Goal: Task Accomplishment & Management: Manage account settings

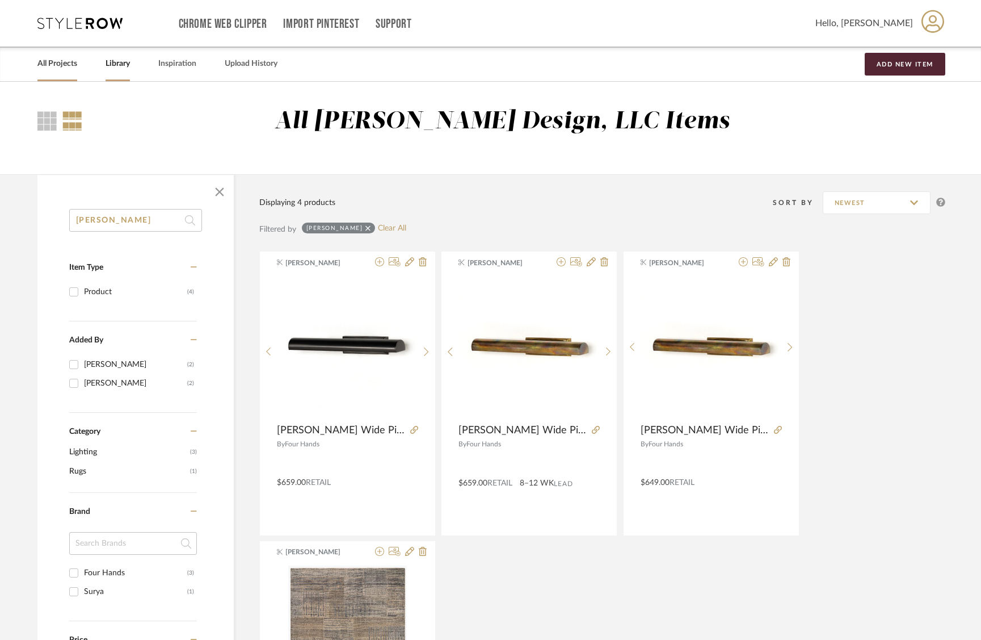
click at [45, 72] on div "All Projects" at bounding box center [57, 64] width 40 height 35
click at [52, 61] on link "All Projects" at bounding box center [57, 63] width 40 height 15
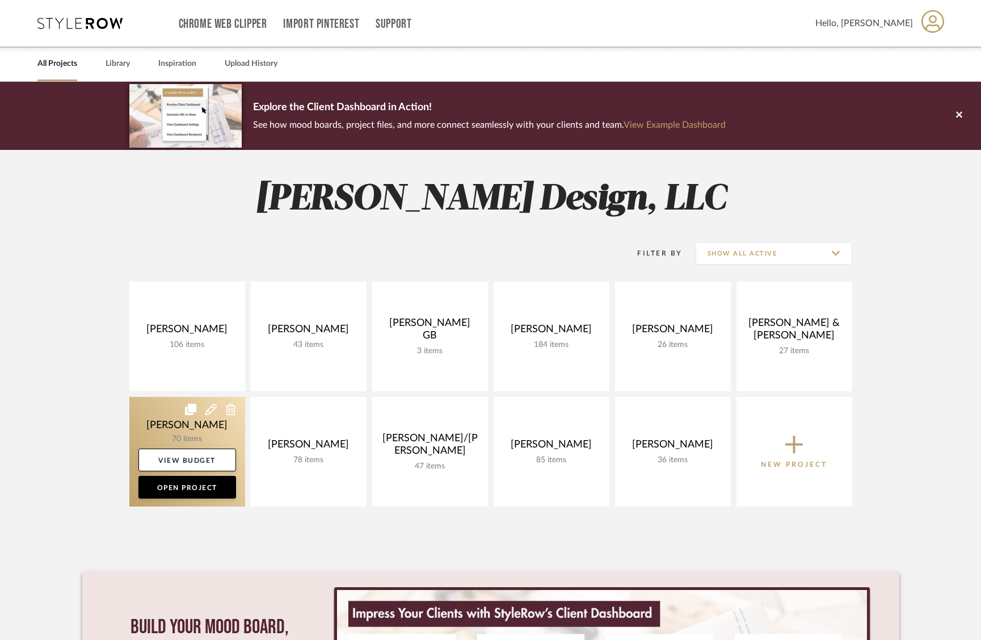
click at [199, 422] on link at bounding box center [187, 452] width 116 height 110
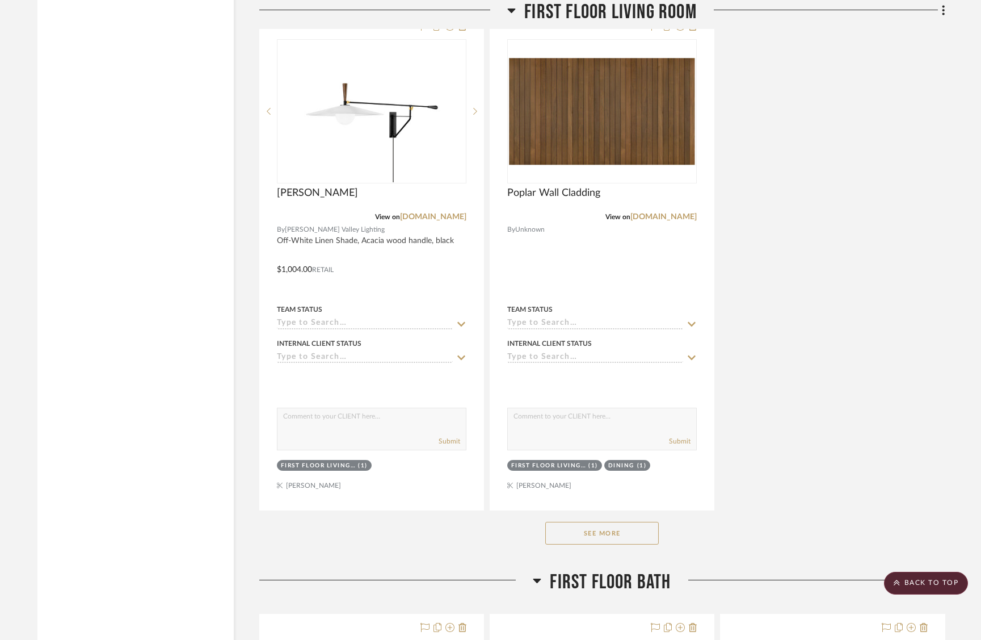
scroll to position [7189, 0]
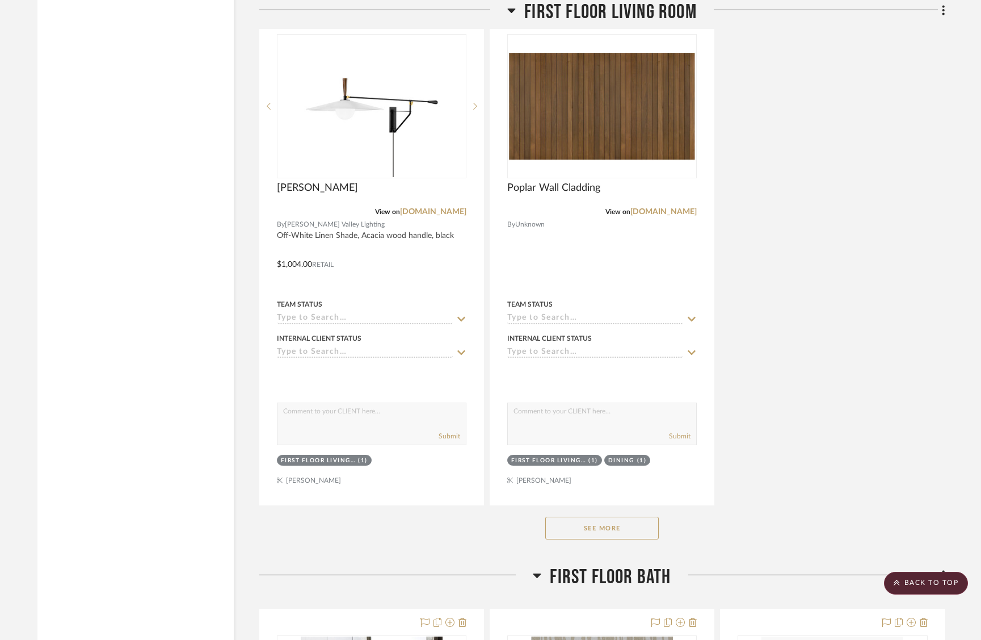
click at [605, 516] on button "See More" at bounding box center [601, 527] width 113 height 23
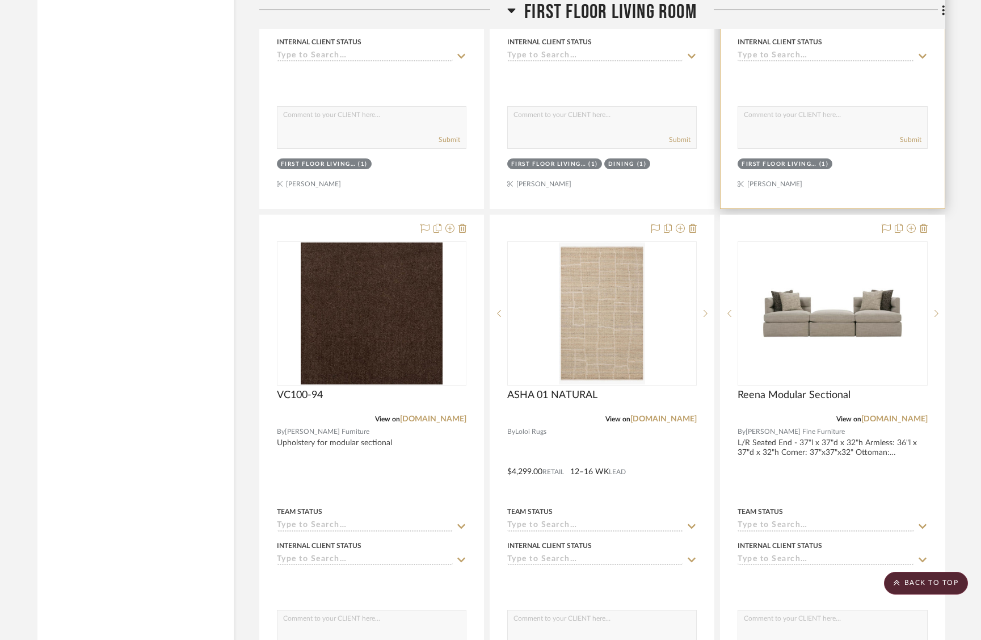
scroll to position [7506, 0]
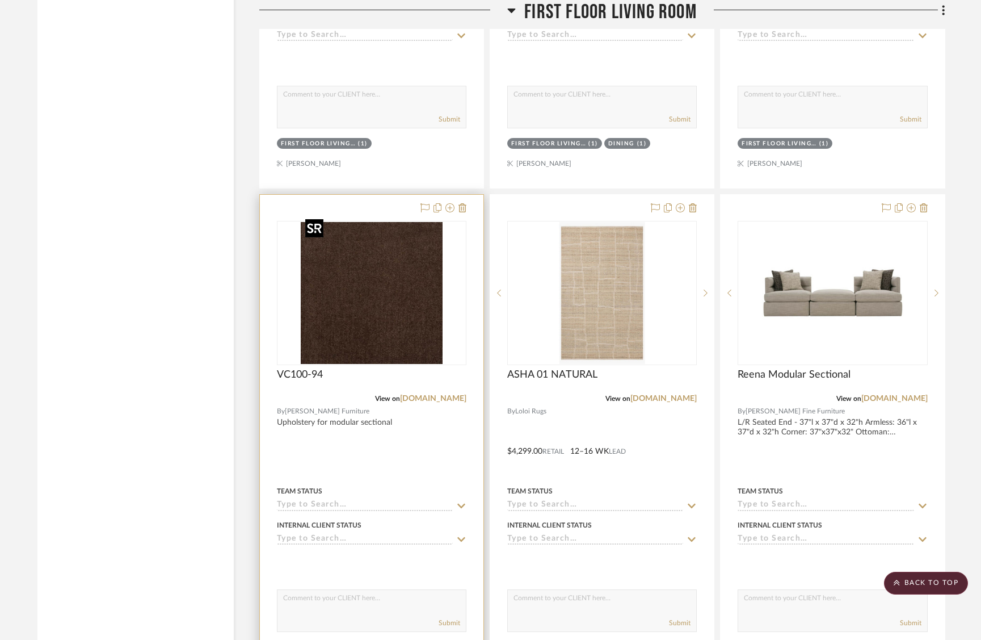
click at [0, 0] on img at bounding box center [0, 0] width 0 height 0
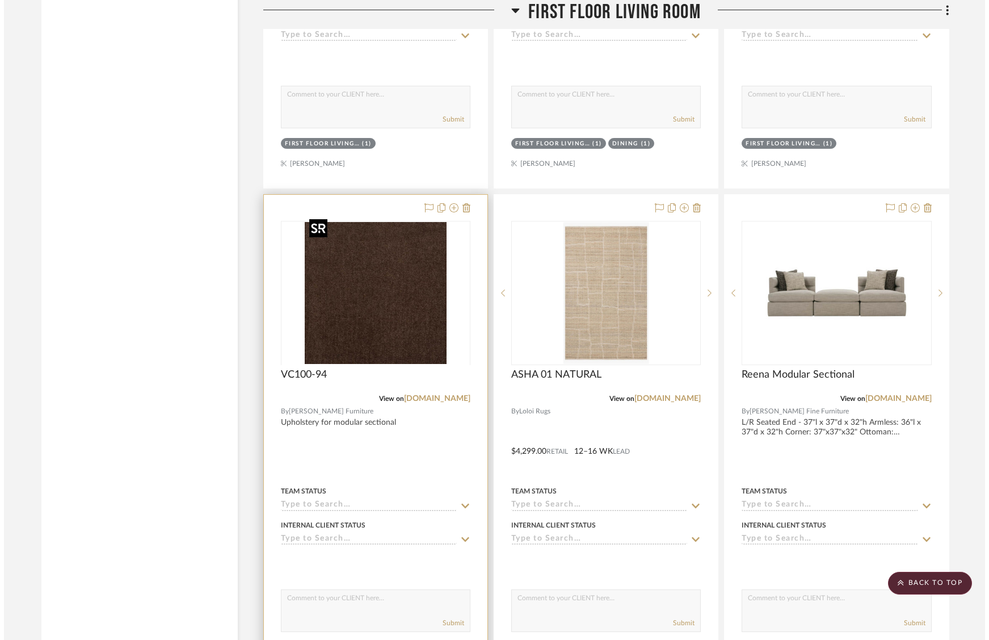
scroll to position [0, 0]
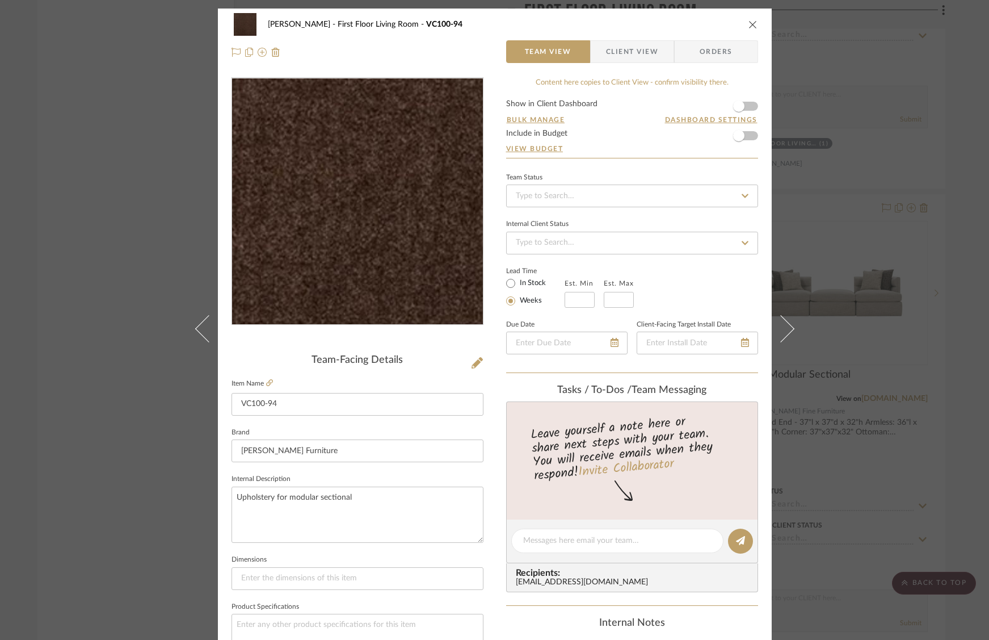
click at [420, 259] on img "0" at bounding box center [357, 201] width 246 height 246
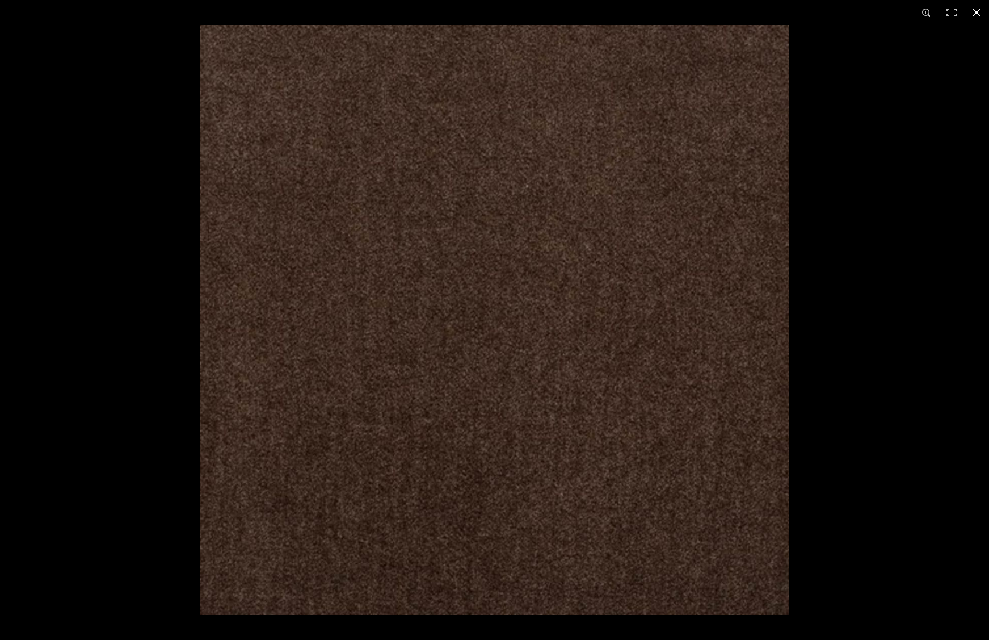
click at [901, 161] on div at bounding box center [694, 345] width 989 height 640
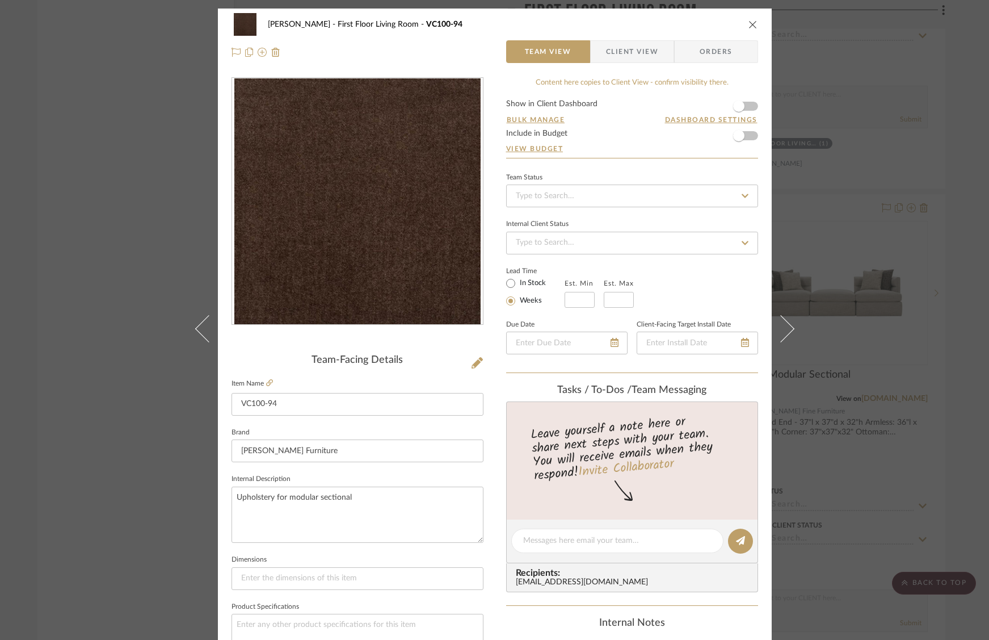
drag, startPoint x: 956, startPoint y: 122, endPoint x: 945, endPoint y: 210, distance: 88.6
click at [956, 123] on div "O'Connor, Lizzy First Floor Living Room VC100-94 Team View Client View Orders T…" at bounding box center [494, 320] width 989 height 640
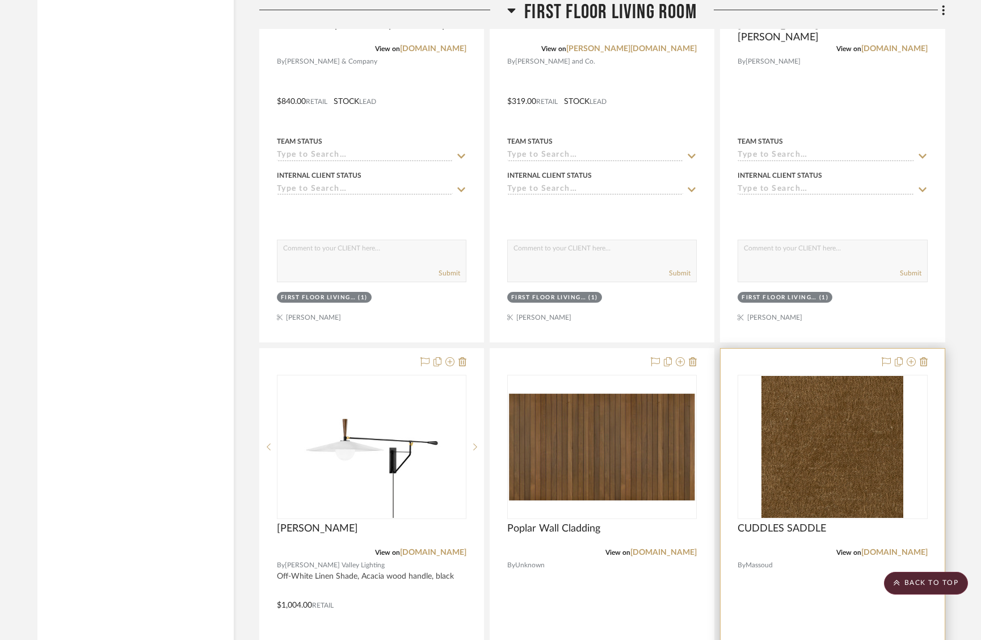
scroll to position [7030, 0]
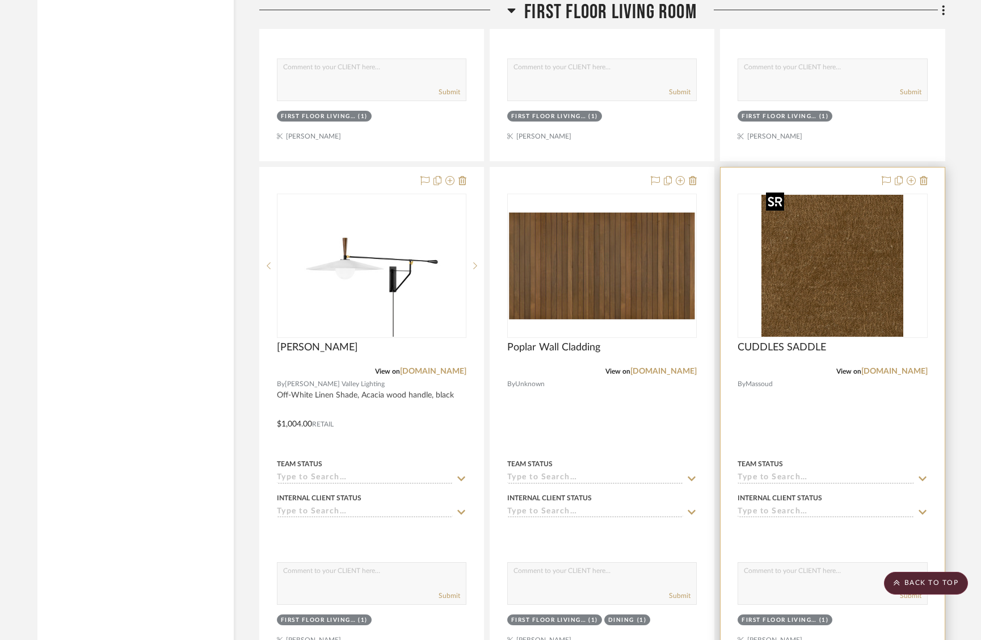
click at [876, 285] on img "0" at bounding box center [833, 266] width 142 height 142
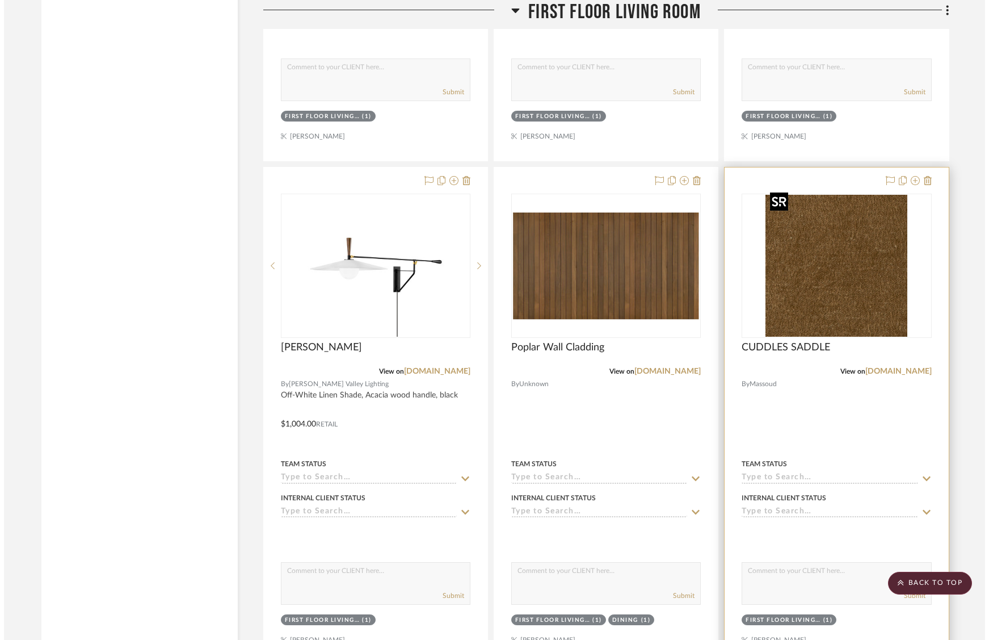
scroll to position [0, 0]
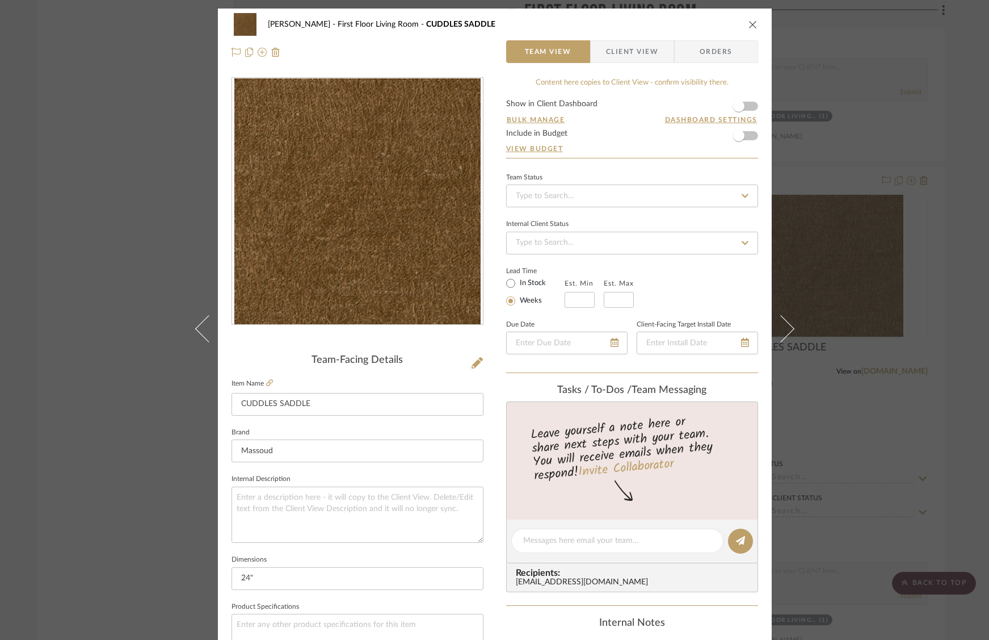
click at [948, 407] on div "[PERSON_NAME] First Floor Living Room CUDDLES SADDLE Team View Client View Orde…" at bounding box center [494, 320] width 989 height 640
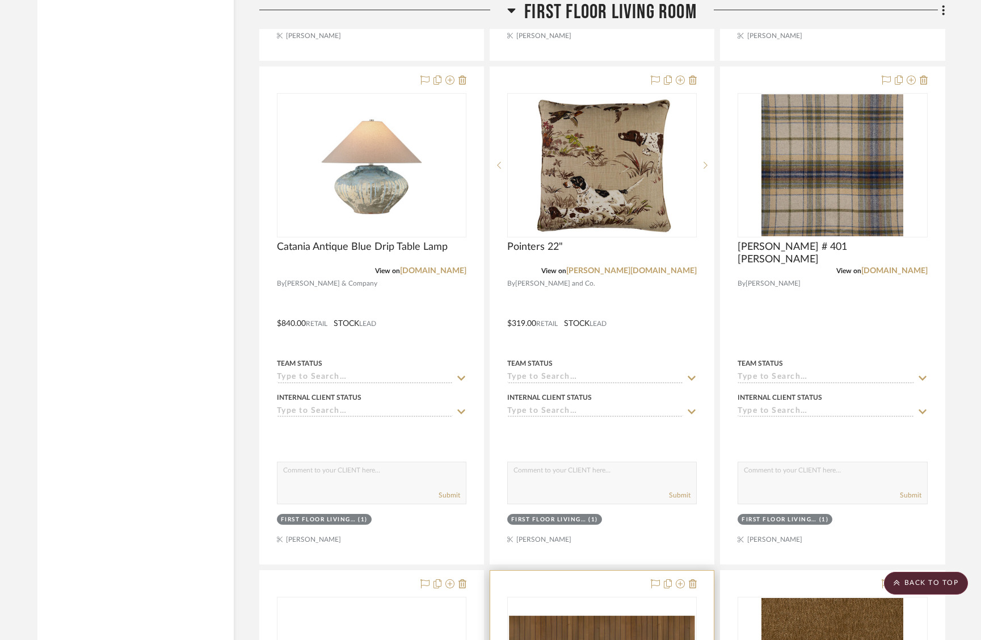
scroll to position [6611, 0]
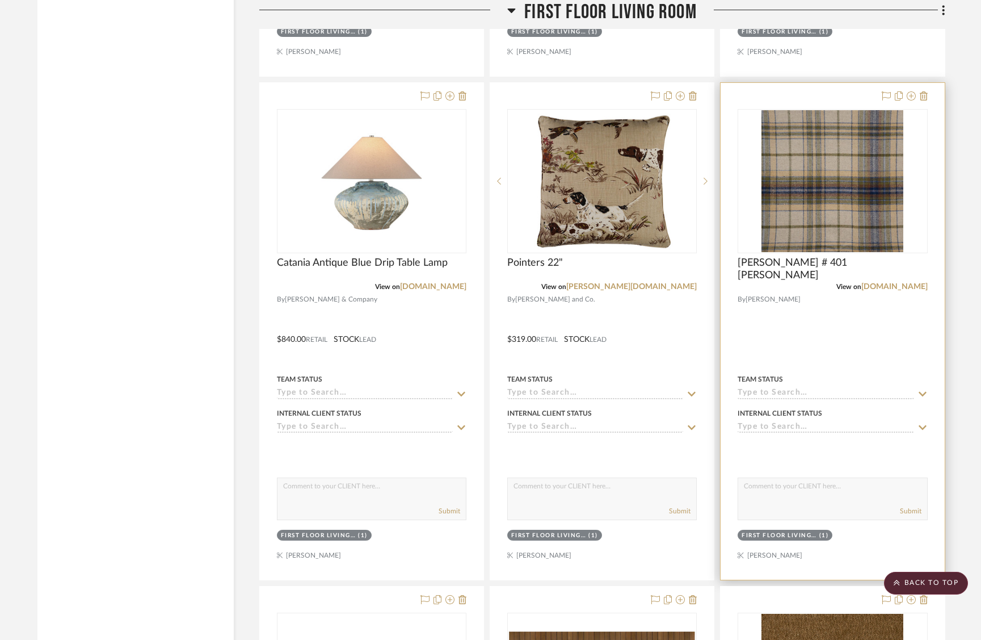
click at [939, 233] on div at bounding box center [833, 331] width 224 height 497
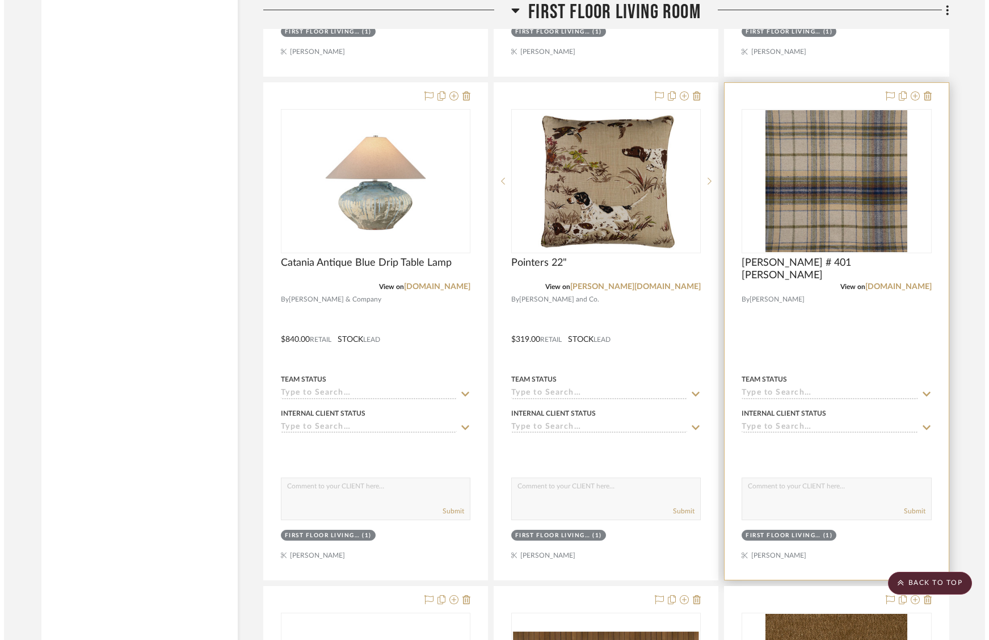
scroll to position [0, 0]
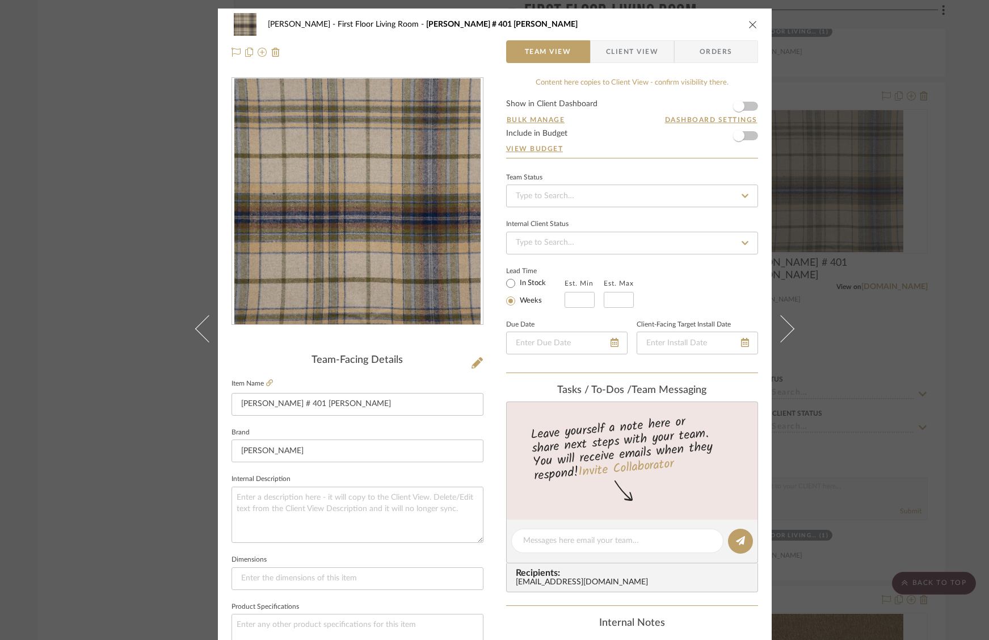
click at [946, 237] on div "[PERSON_NAME] First Floor Living Room [PERSON_NAME] # 401 [PERSON_NAME] Team Vi…" at bounding box center [494, 320] width 989 height 640
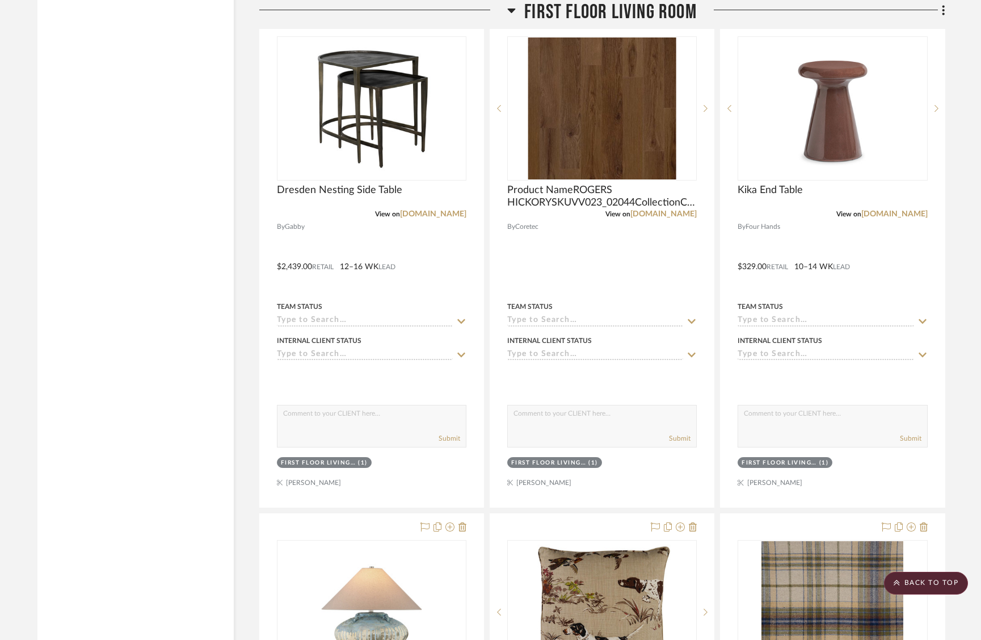
scroll to position [6160, 0]
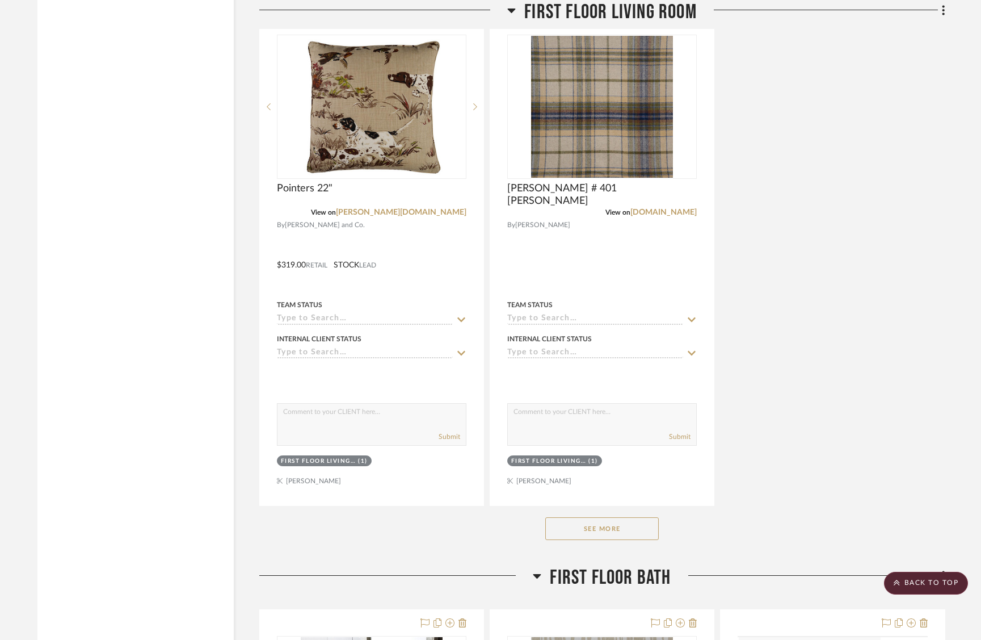
scroll to position [7573, 0]
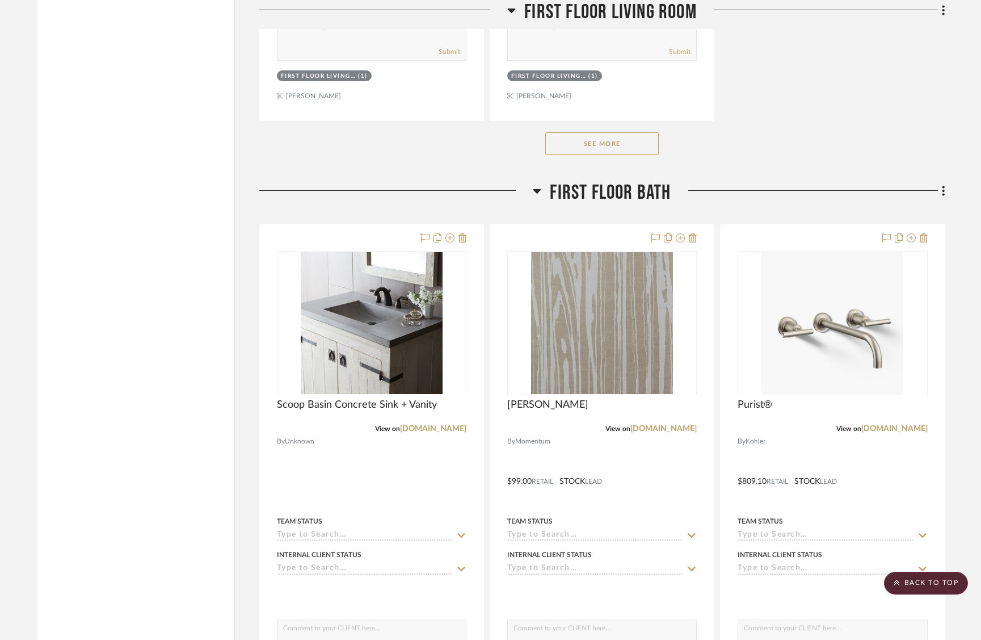
click at [602, 147] on button "See More" at bounding box center [601, 143] width 113 height 23
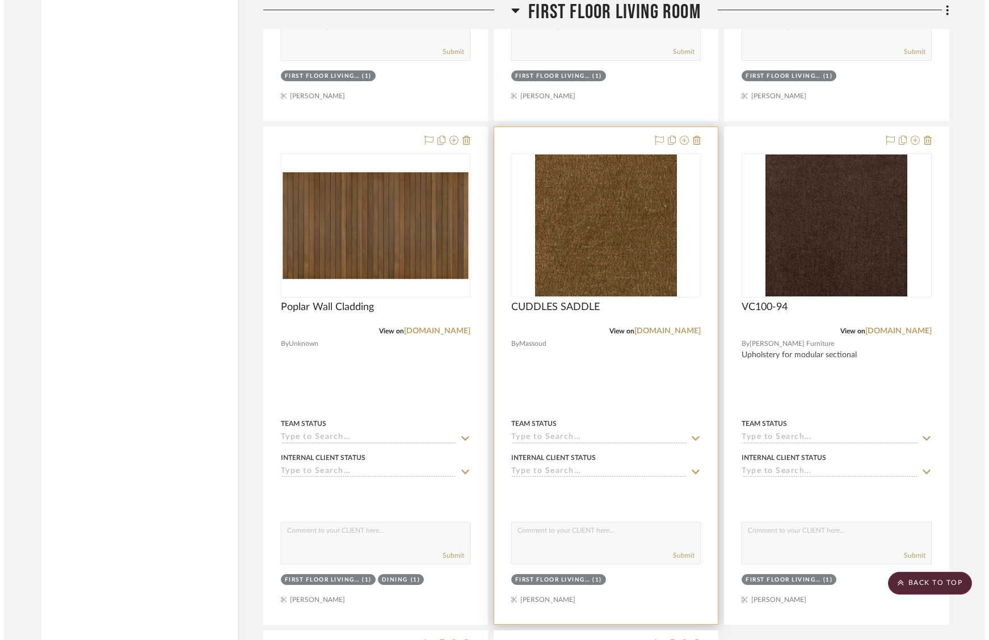
scroll to position [0, 0]
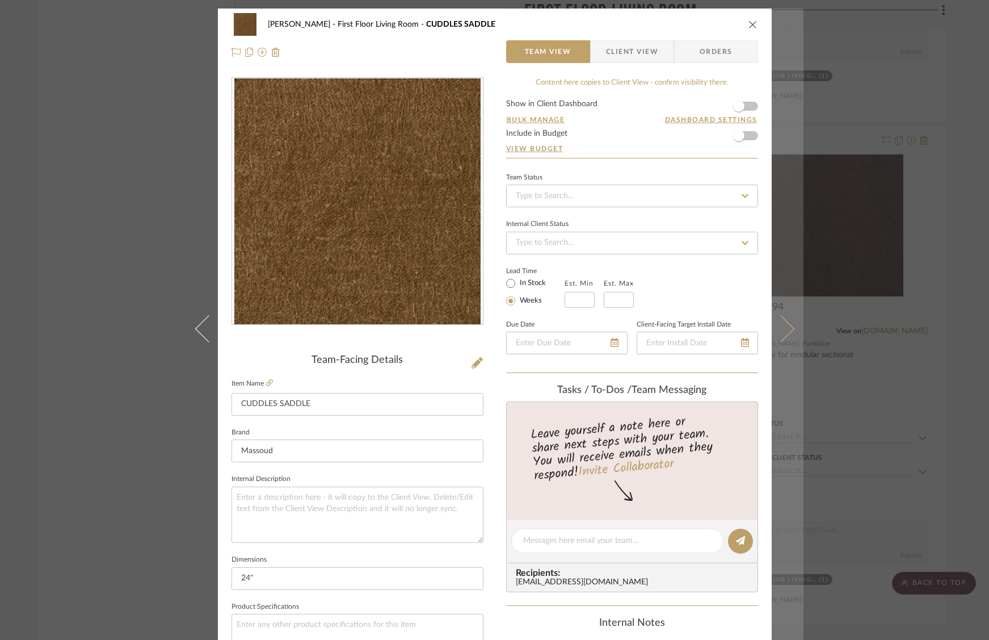
drag, startPoint x: 747, startPoint y: 22, endPoint x: 768, endPoint y: 23, distance: 21.0
click at [749, 22] on icon "close" at bounding box center [753, 24] width 9 height 9
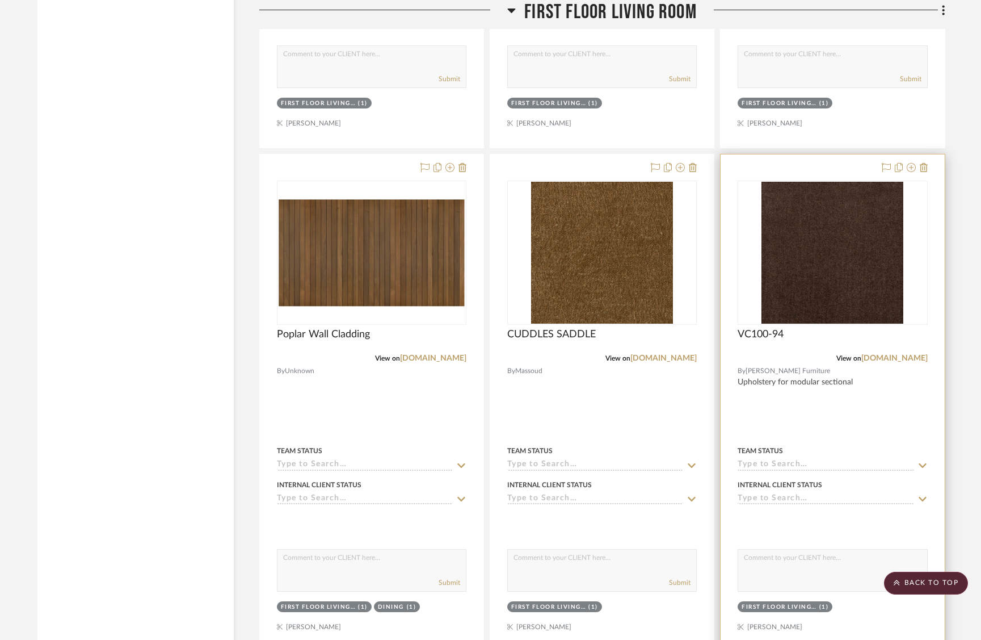
scroll to position [7555, 0]
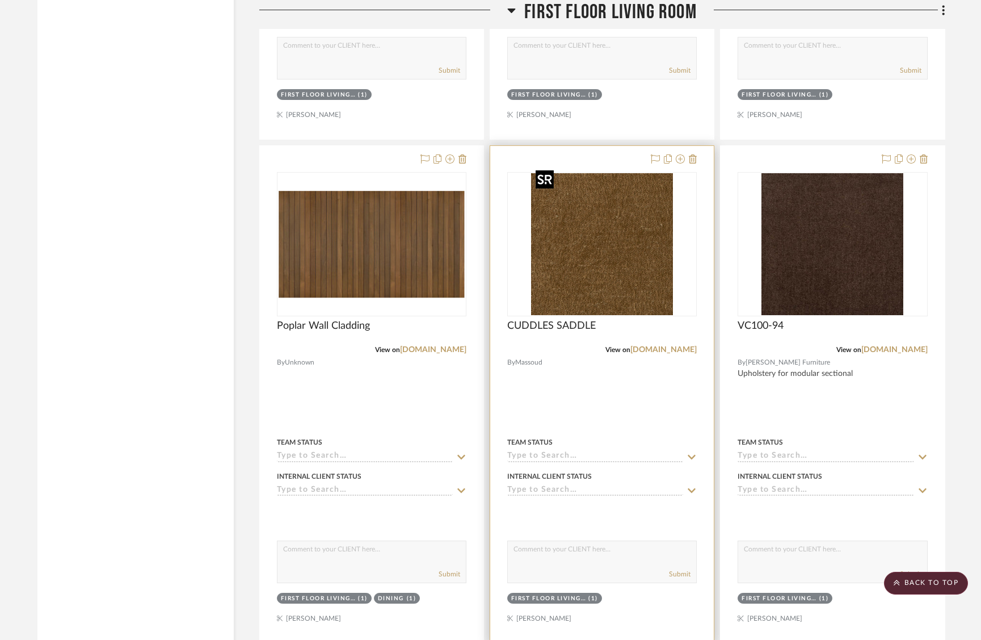
click at [0, 0] on img at bounding box center [0, 0] width 0 height 0
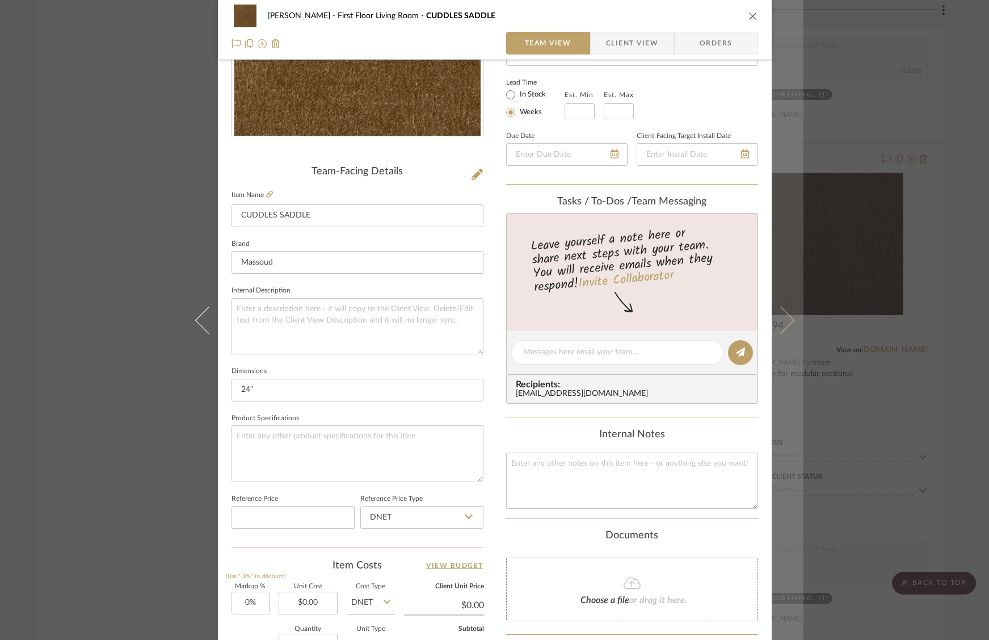
scroll to position [377, 0]
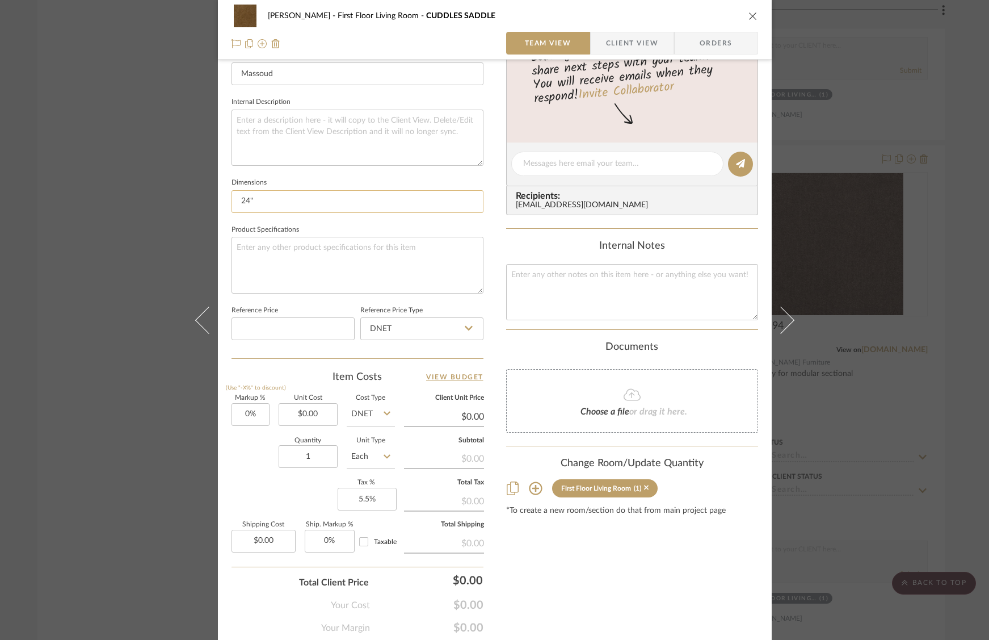
click at [369, 207] on input "24"" at bounding box center [358, 201] width 252 height 23
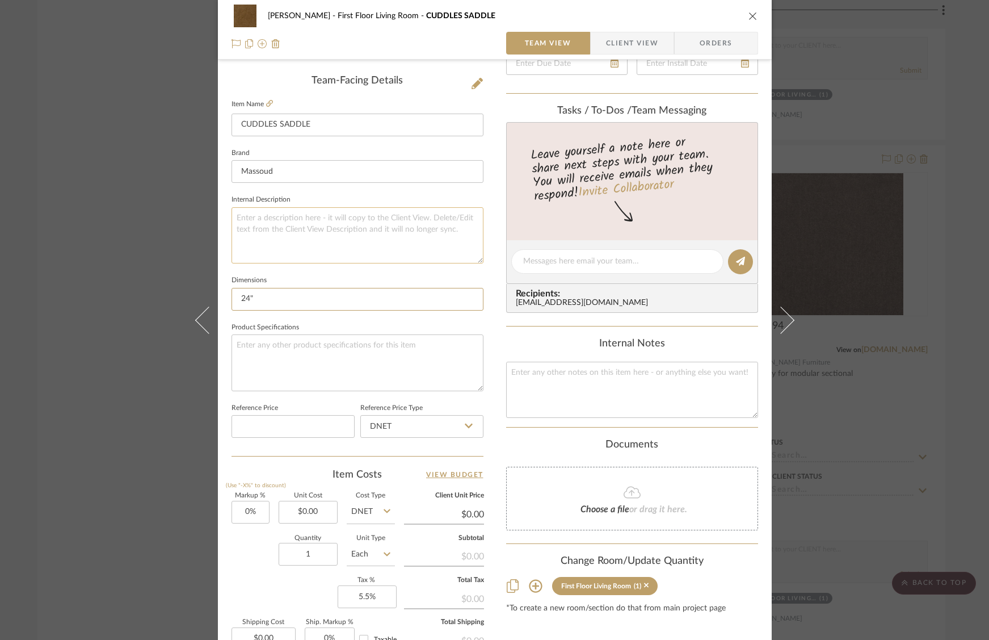
scroll to position [273, 0]
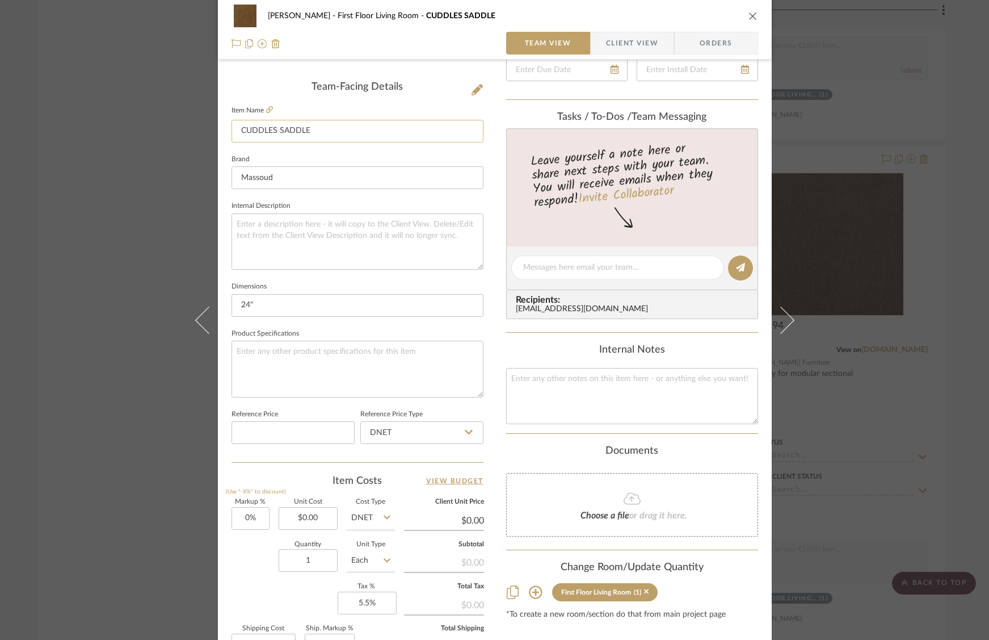
click at [340, 131] on input "CUDDLES SADDLE" at bounding box center [358, 131] width 252 height 23
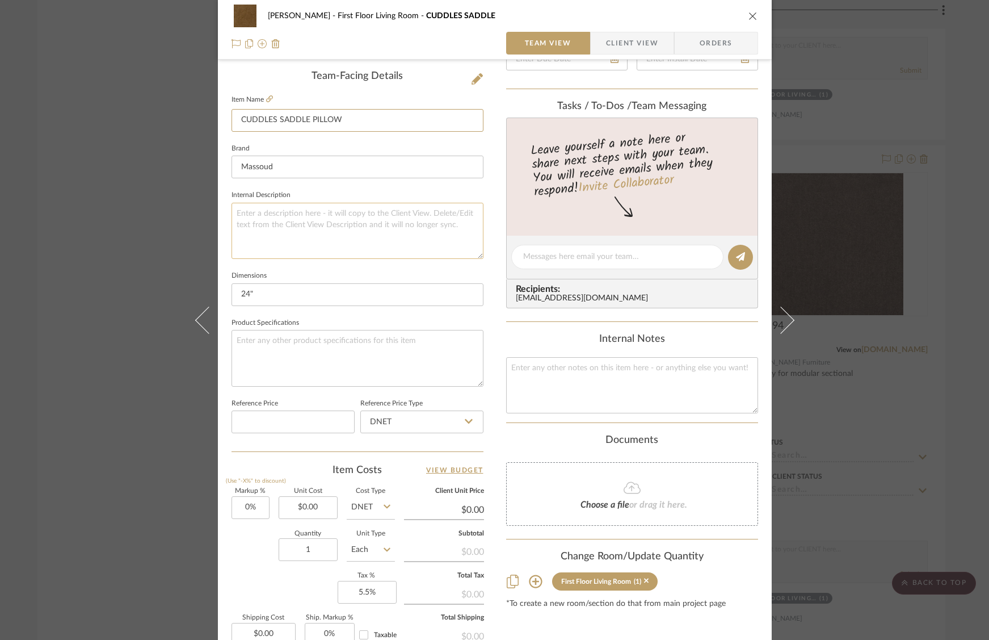
type input "CUDDLES SADDLE PILLOW"
click at [418, 249] on textarea at bounding box center [358, 231] width 252 height 56
drag, startPoint x: 298, startPoint y: 550, endPoint x: 372, endPoint y: 550, distance: 73.8
click at [372, 550] on div "Quantity 1 Unit Type Each" at bounding box center [313, 551] width 163 height 40
type input "2"
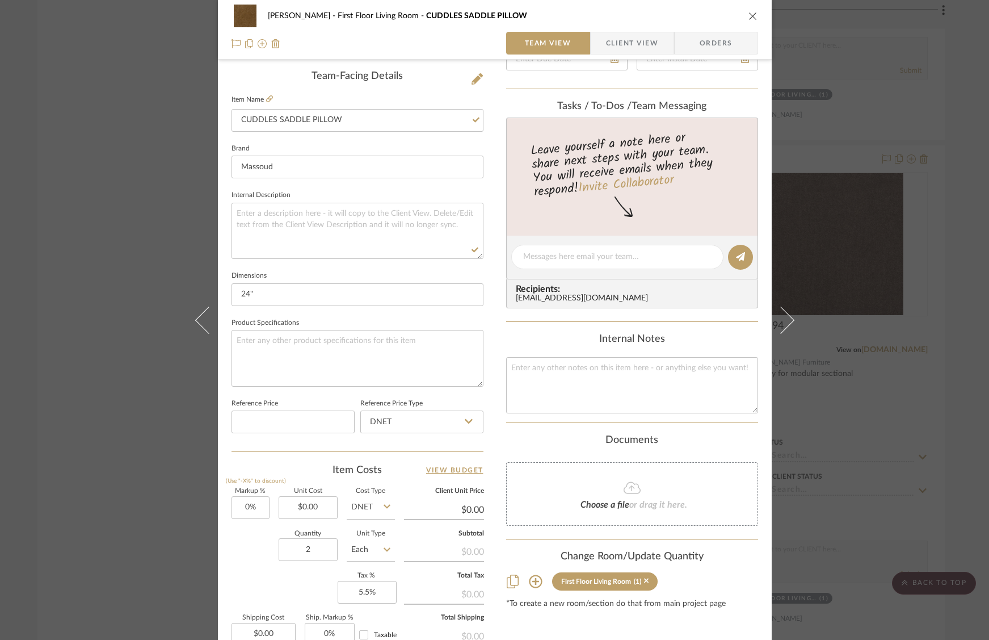
click at [493, 477] on div "O'Connor, Lizzy First Floor Living Room CUDDLES SADDLE PILLOW Team View Client …" at bounding box center [495, 249] width 554 height 1048
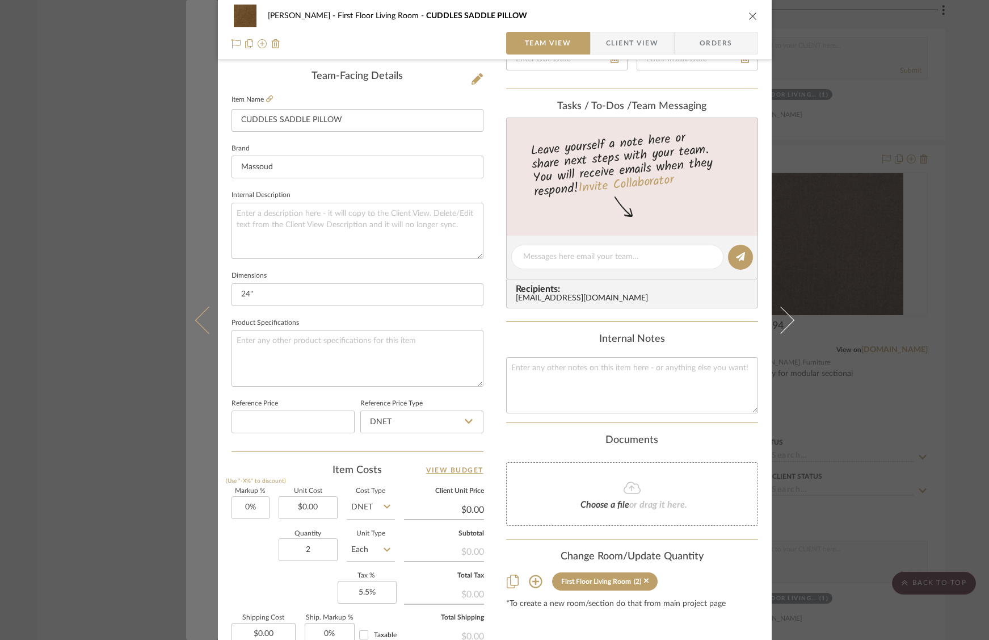
click at [195, 446] on button at bounding box center [202, 320] width 32 height 640
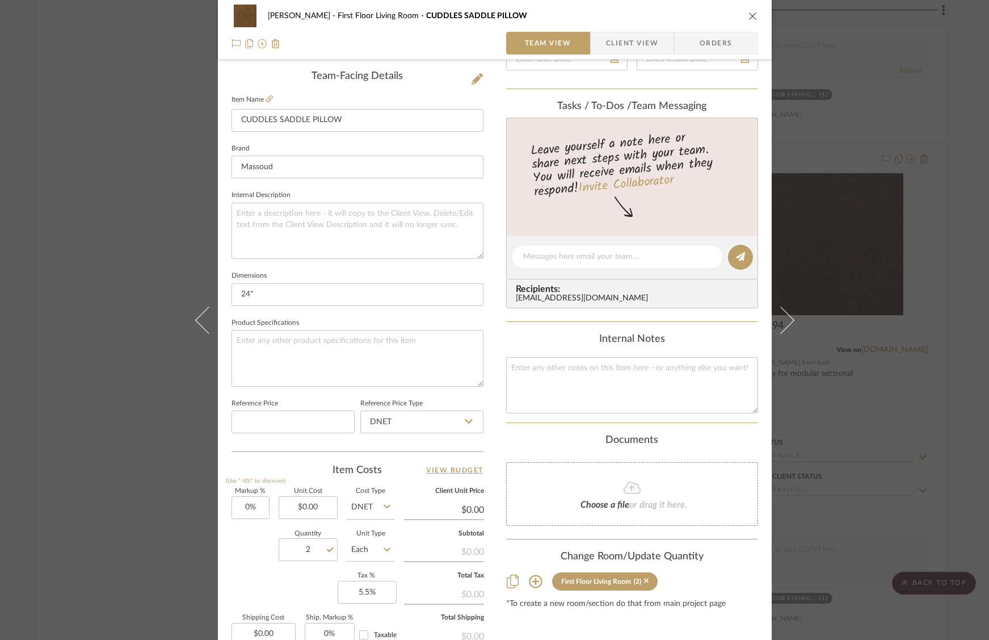
scroll to position [0, 0]
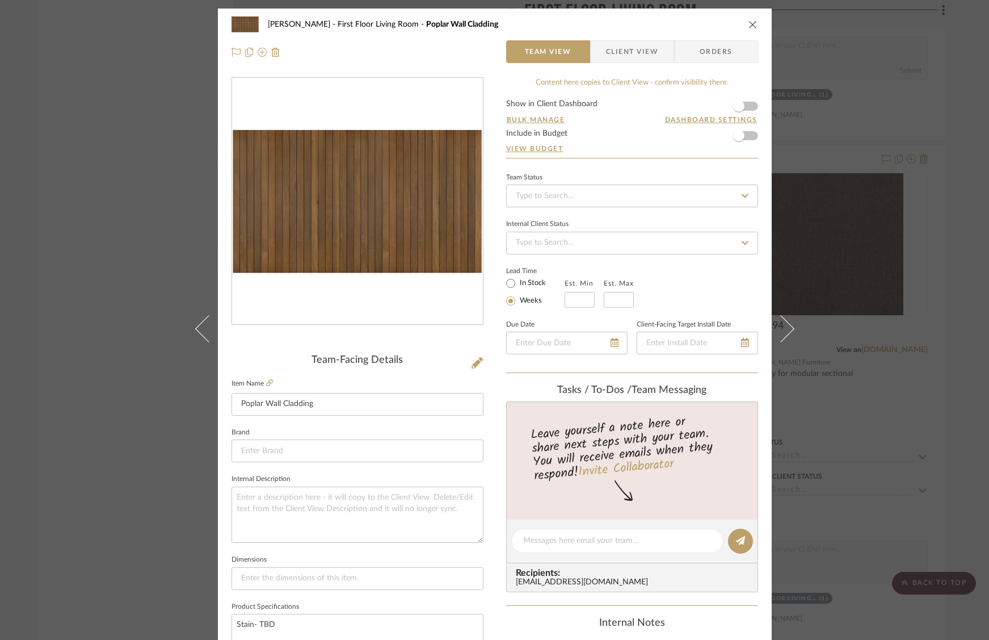
click at [125, 295] on div "O'Connor, Lizzy First Floor Living Room Poplar Wall Cladding Team View Client V…" at bounding box center [494, 320] width 989 height 640
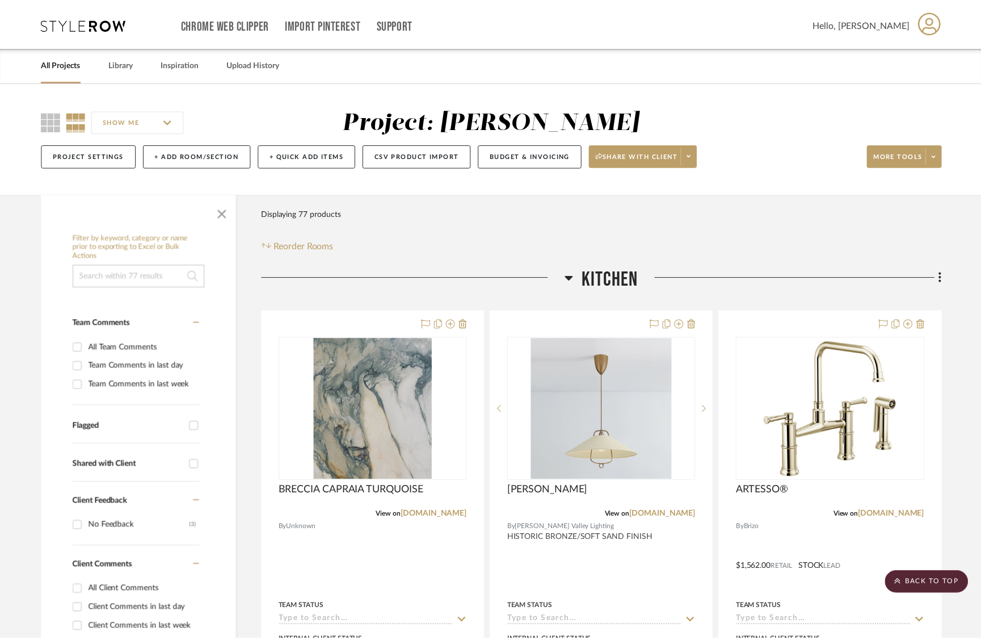
scroll to position [7555, 0]
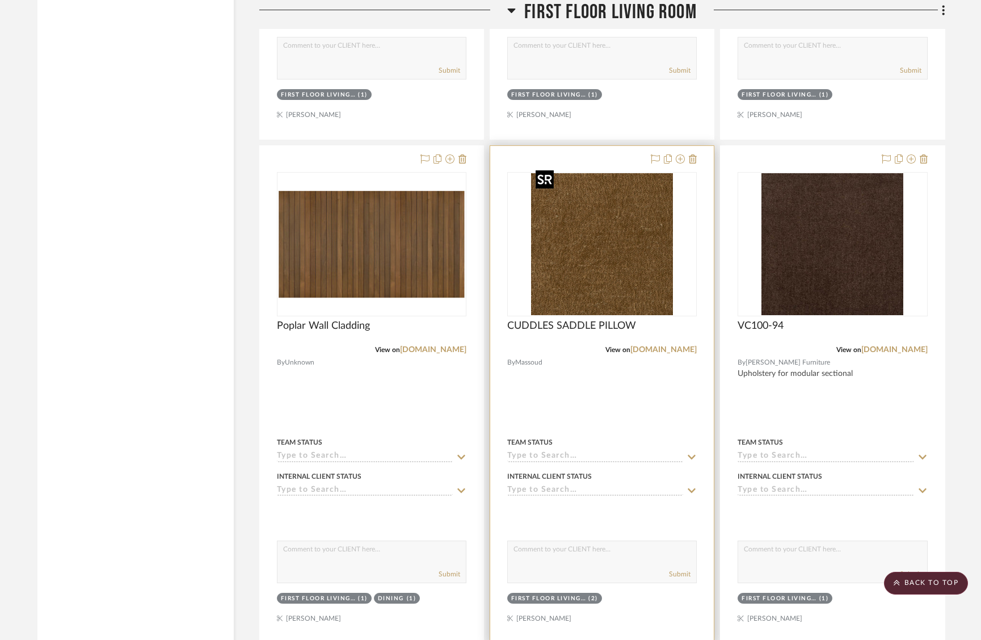
click at [619, 258] on img "0" at bounding box center [602, 244] width 142 height 142
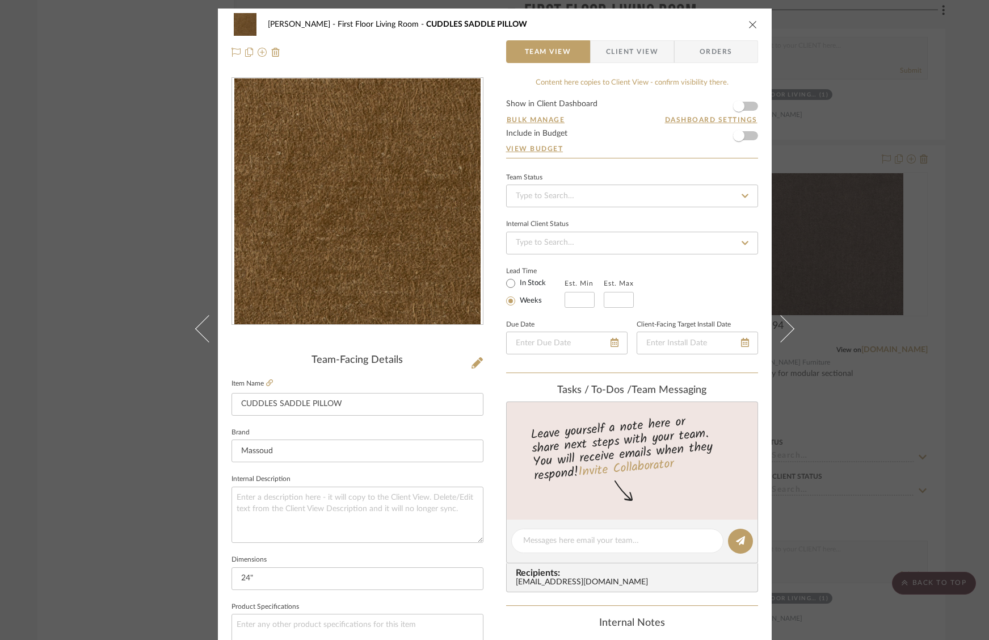
scroll to position [86, 0]
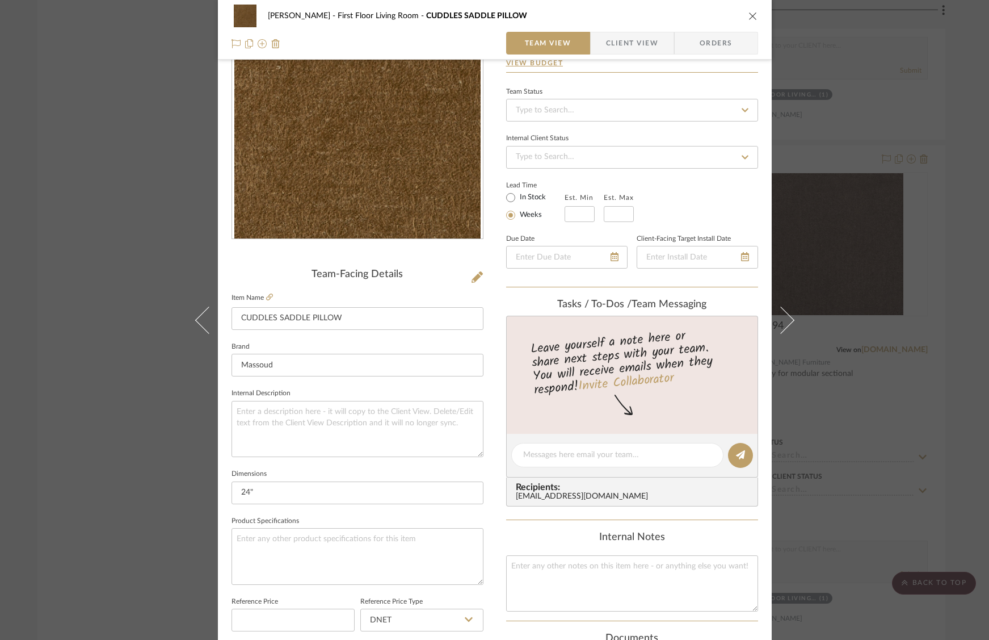
click at [45, 356] on div "O'Connor, Lizzy First Floor Living Room CUDDLES SADDLE PILLOW Team View Client …" at bounding box center [494, 320] width 989 height 640
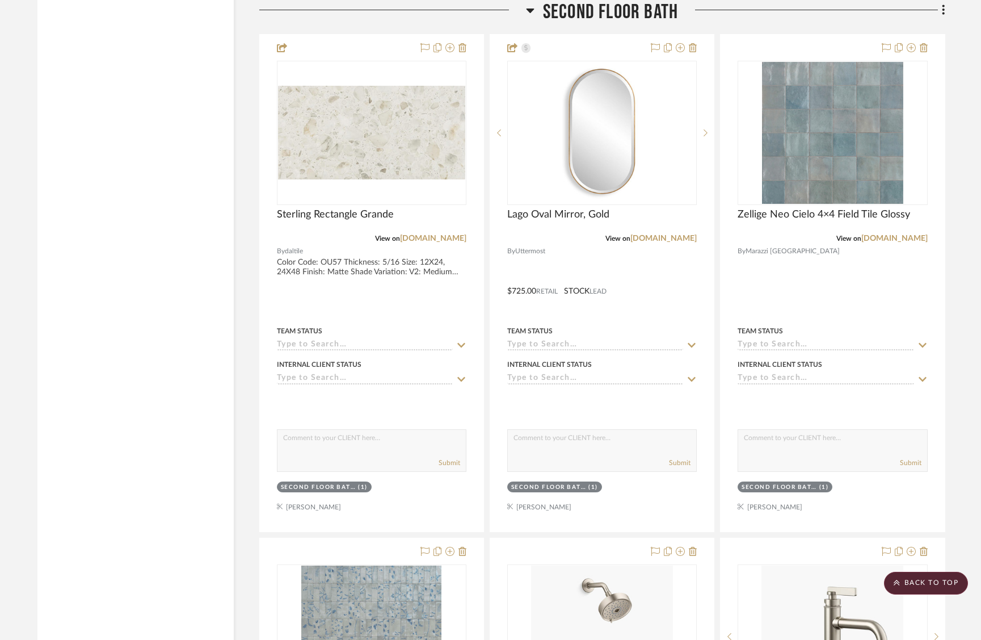
scroll to position [10379, 0]
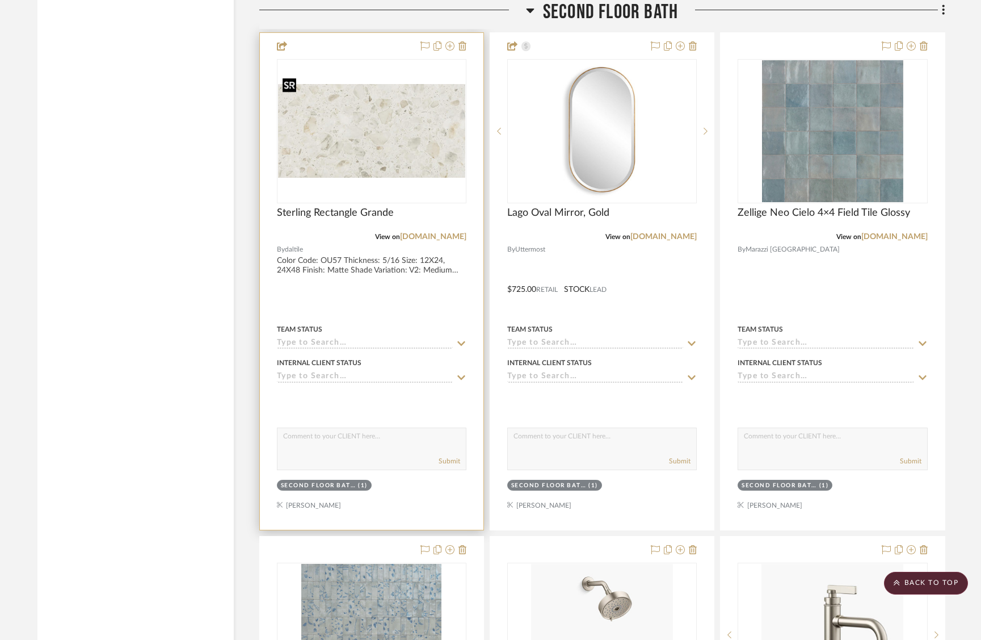
click at [346, 147] on img "0" at bounding box center [371, 131] width 187 height 94
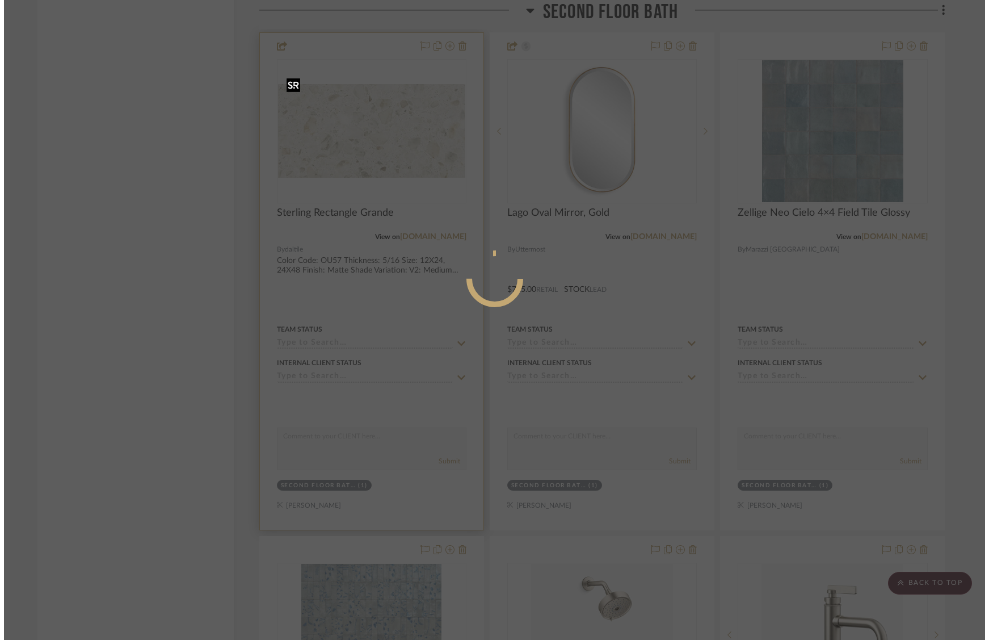
scroll to position [0, 0]
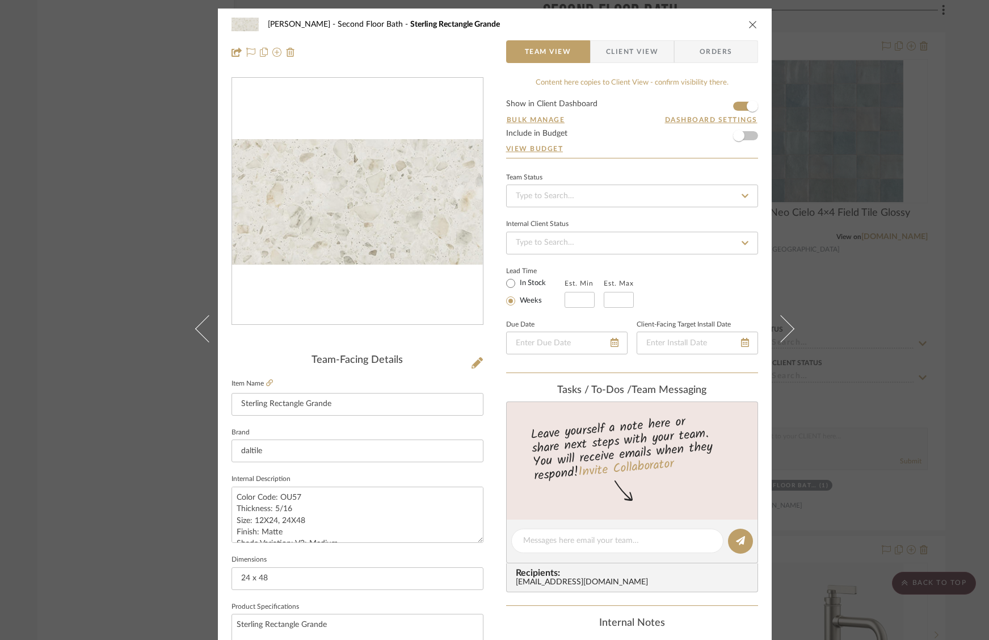
click at [470, 178] on img "0" at bounding box center [357, 201] width 251 height 125
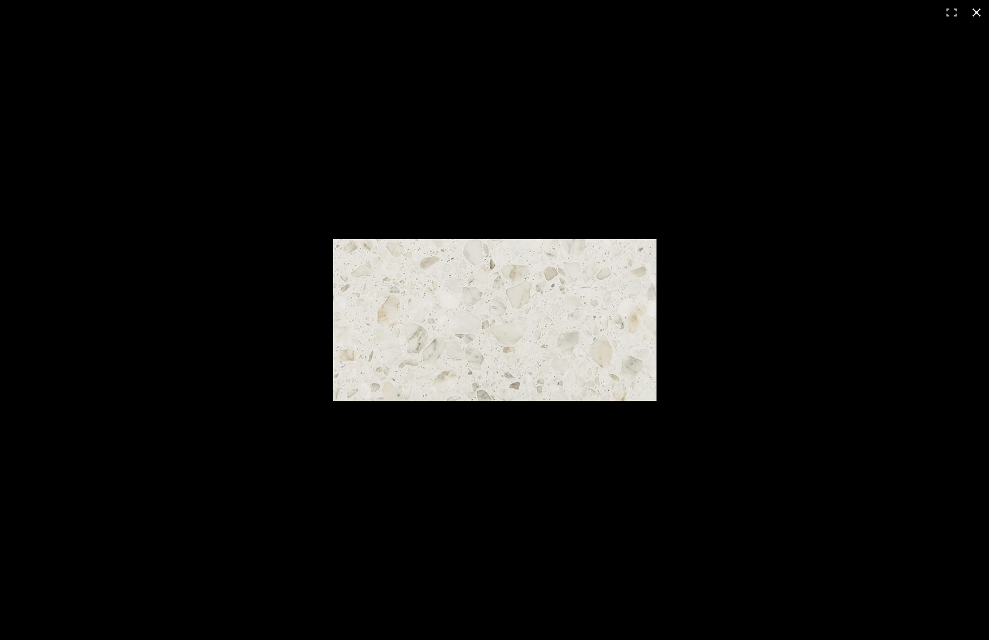
click at [788, 170] on div at bounding box center [494, 320] width 989 height 640
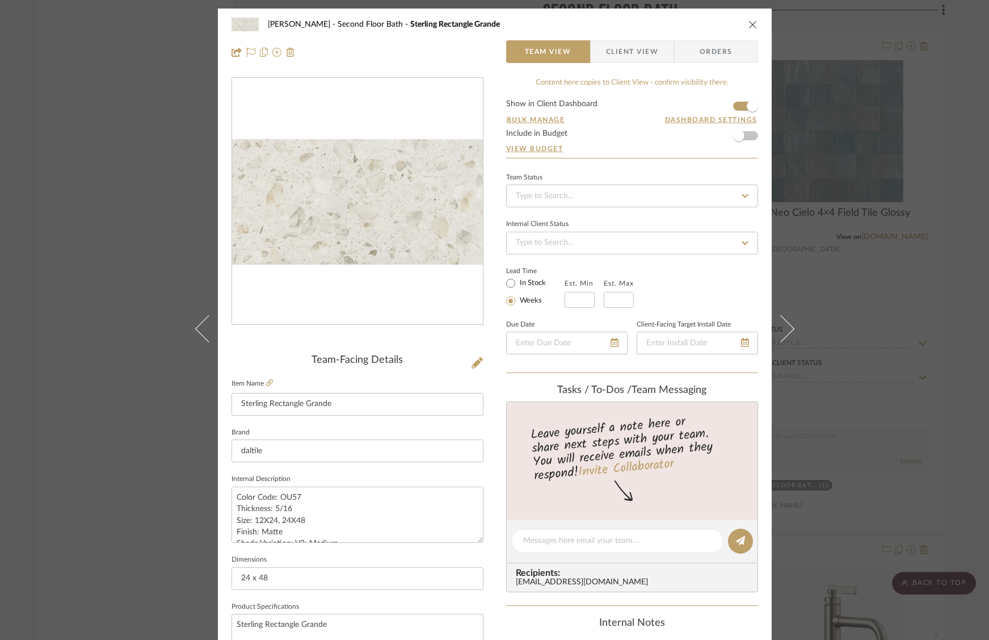
click at [749, 14] on div "O'Connor, Lizzy Second Floor Bath Sterling Rectangle Grande" at bounding box center [495, 24] width 527 height 23
click at [749, 24] on icon "close" at bounding box center [753, 24] width 9 height 9
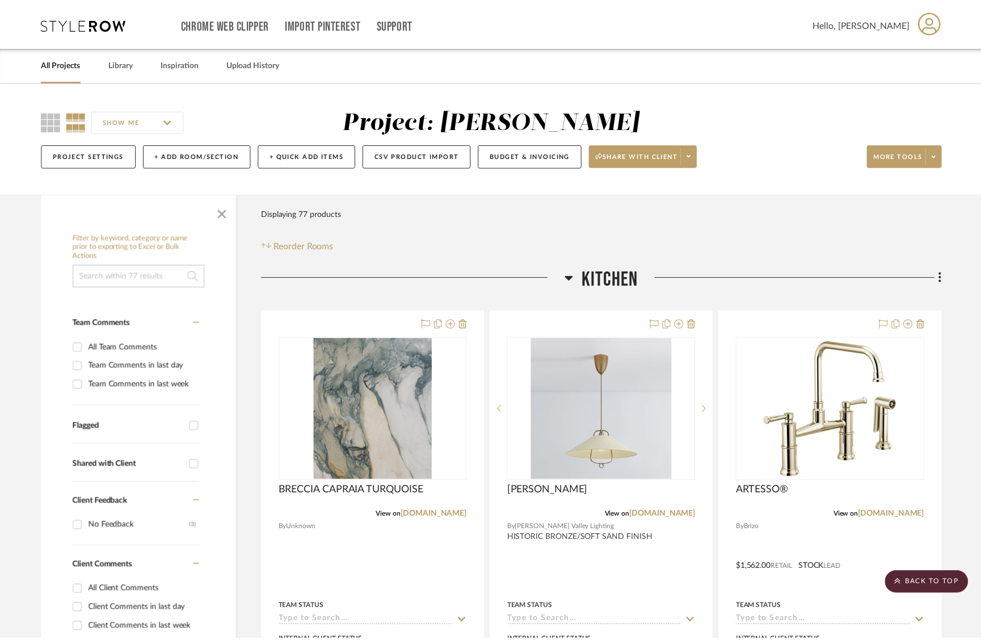
scroll to position [10379, 0]
